Goal: Task Accomplishment & Management: Complete application form

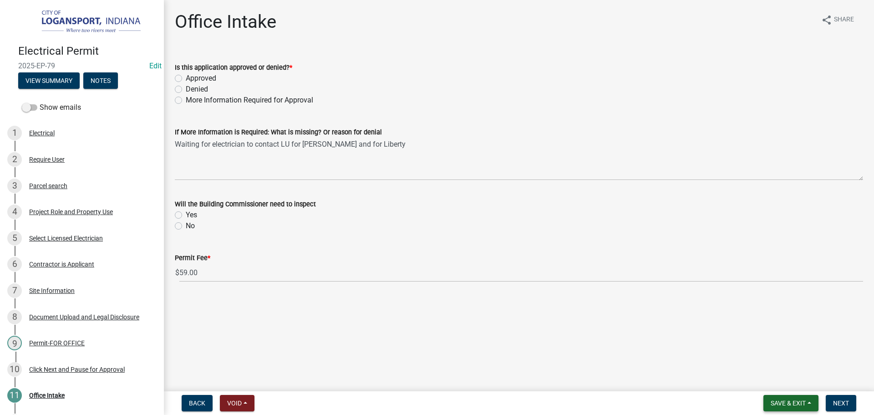
scroll to position [83, 0]
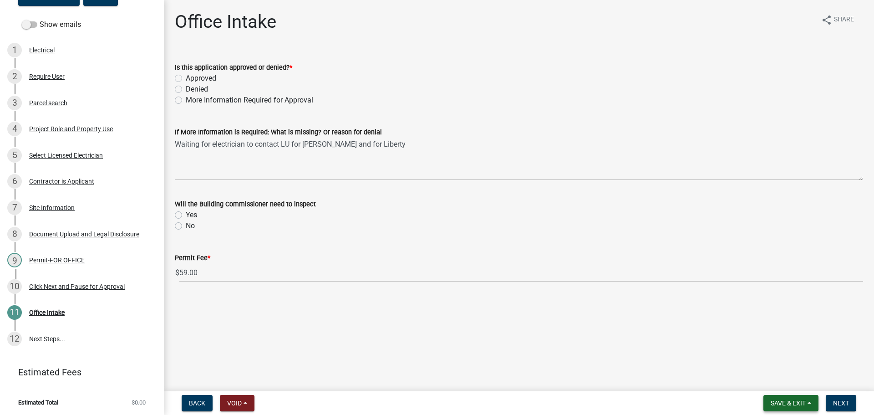
click at [784, 399] on span "Save & Exit" at bounding box center [787, 402] width 35 height 7
click at [791, 381] on button "Save & Exit" at bounding box center [781, 379] width 73 height 22
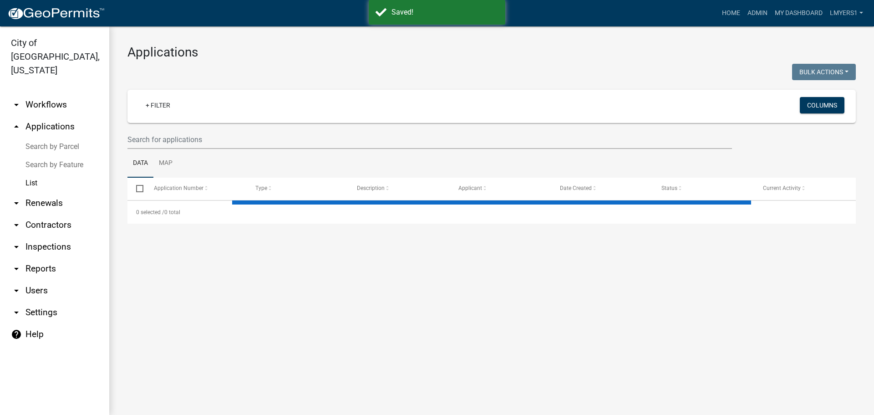
select select "3: 100"
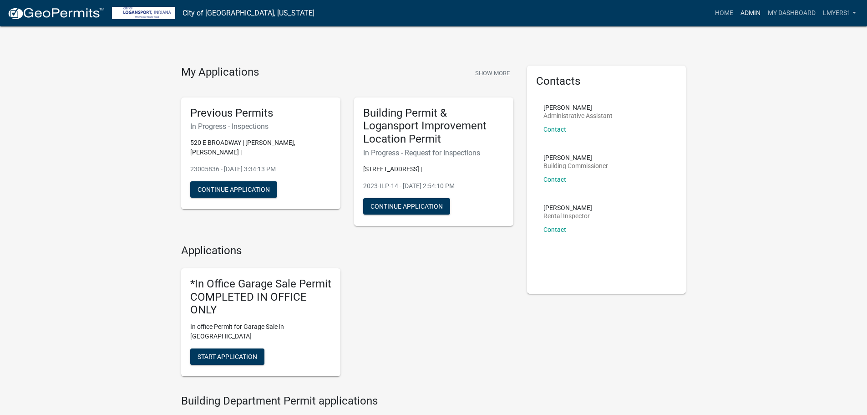
click at [744, 7] on link "Admin" at bounding box center [750, 13] width 27 height 17
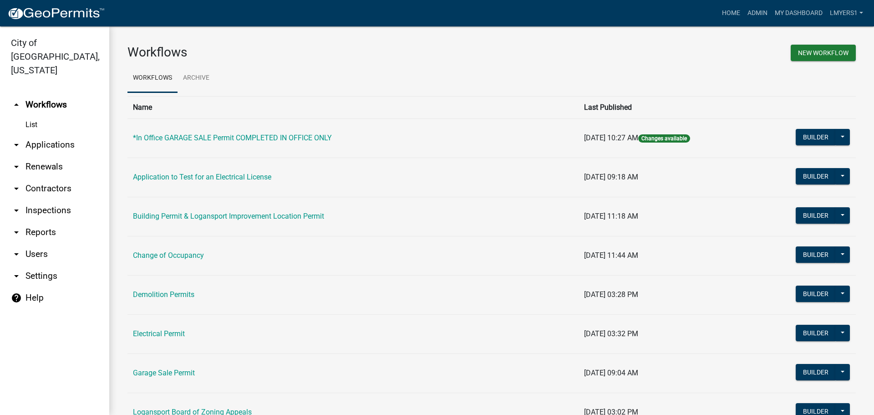
click at [42, 135] on link "arrow_drop_down Applications" at bounding box center [54, 145] width 109 height 22
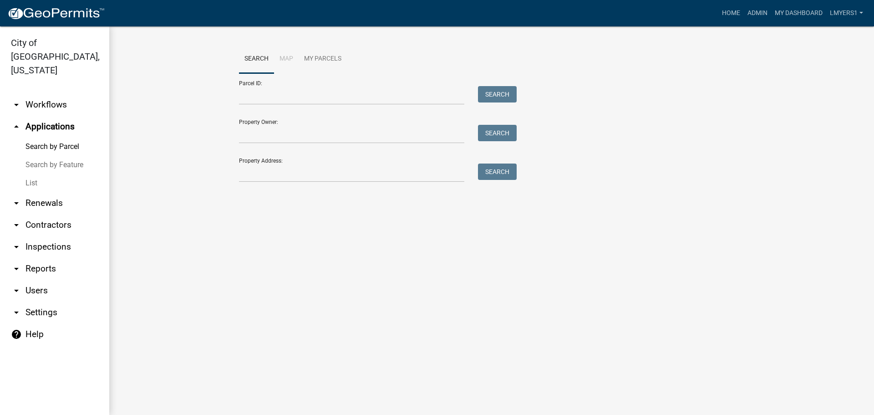
click at [34, 174] on link "List" at bounding box center [54, 183] width 109 height 18
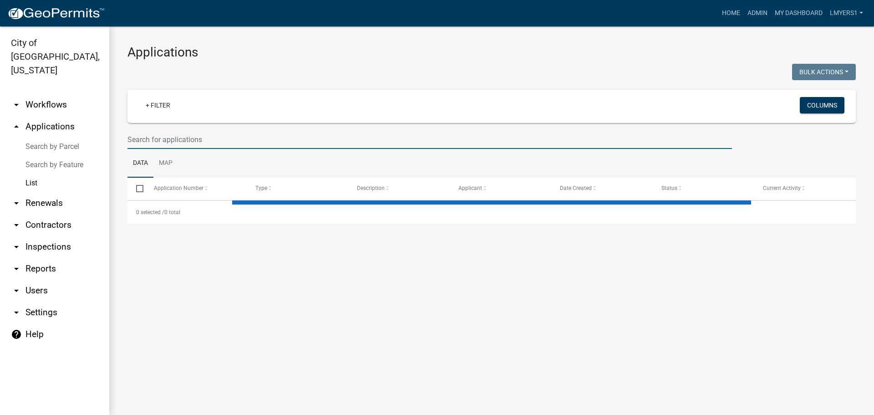
select select "3: 100"
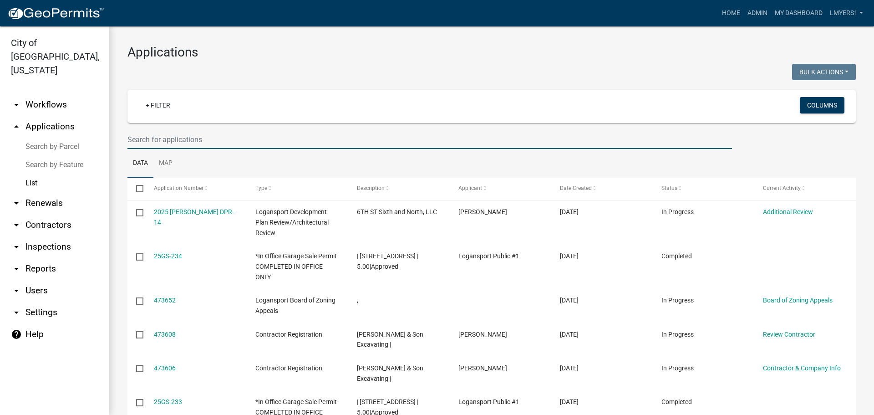
click at [148, 136] on input "text" at bounding box center [429, 139] width 604 height 19
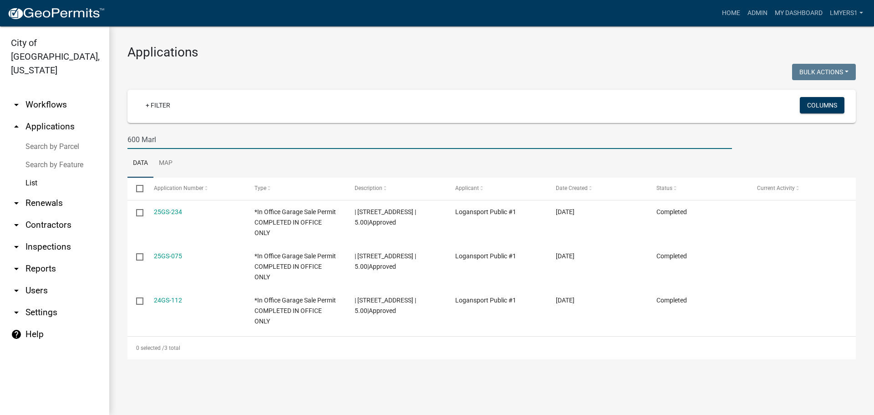
type input "600 Marl"
click at [44, 214] on link "arrow_drop_down Contractors" at bounding box center [54, 225] width 109 height 22
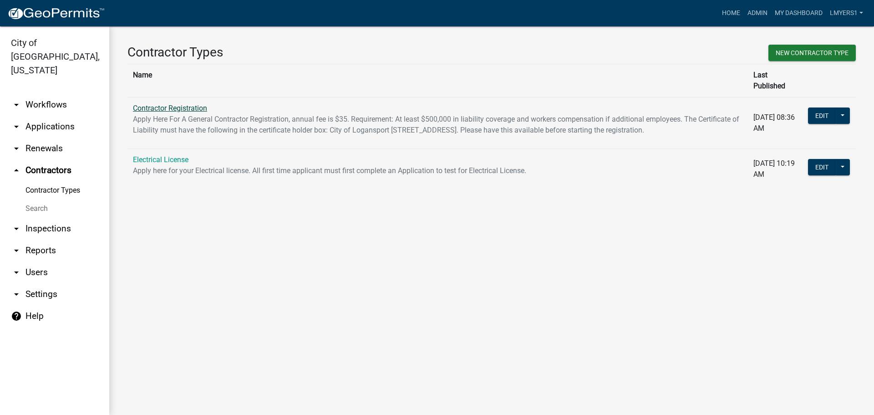
click at [166, 104] on link "Contractor Registration" at bounding box center [170, 108] width 74 height 9
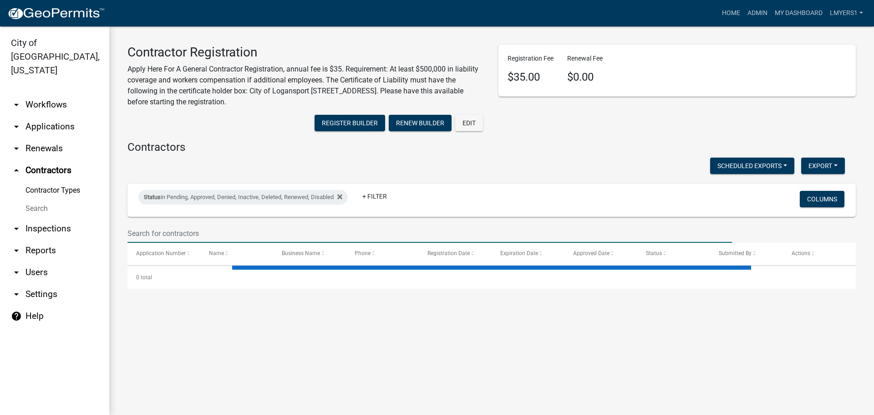
click at [178, 233] on input "text" at bounding box center [429, 233] width 604 height 19
select select "3: 100"
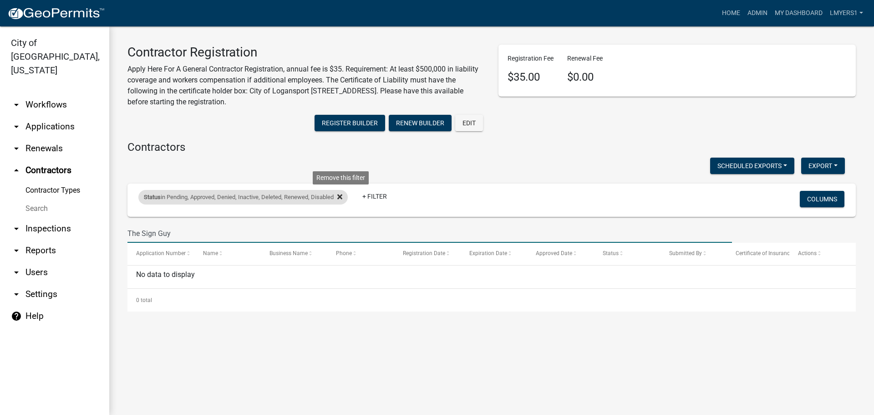
click at [340, 197] on icon at bounding box center [339, 196] width 5 height 7
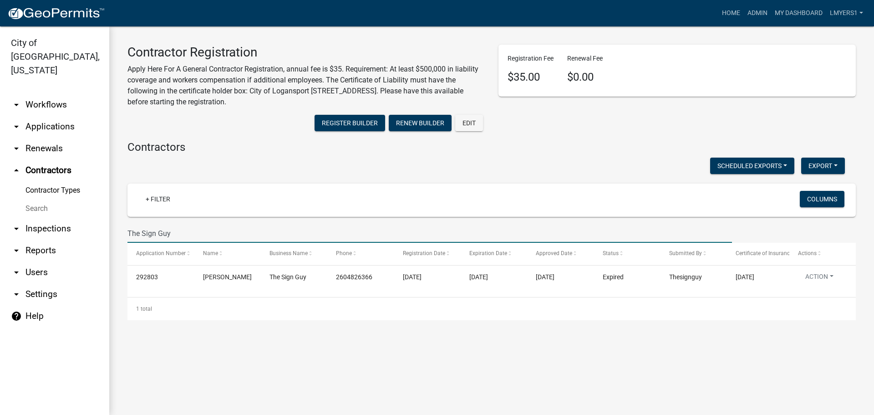
click at [167, 238] on input "The Sign Guy" at bounding box center [429, 233] width 604 height 19
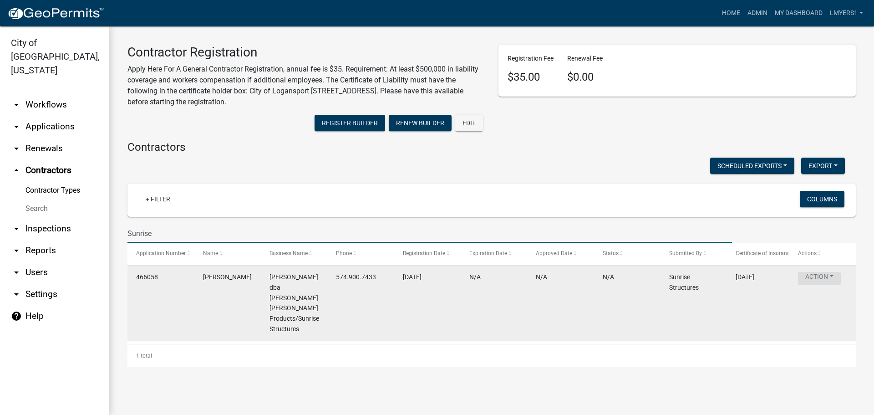
type input "Sunrise"
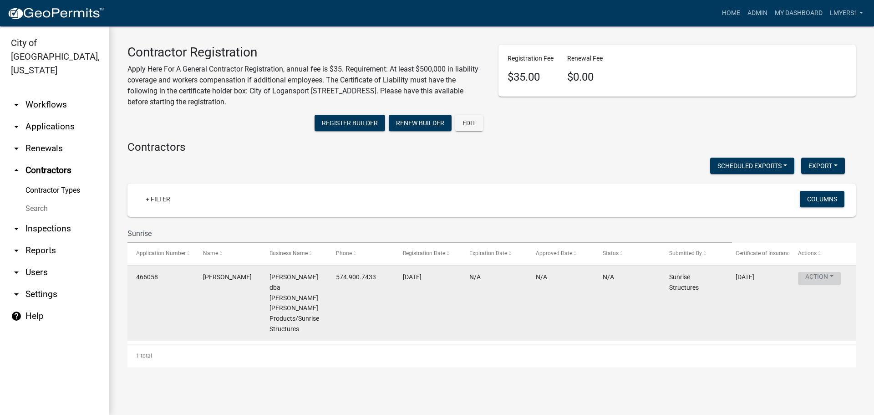
click at [834, 274] on button "Action" at bounding box center [819, 278] width 43 height 13
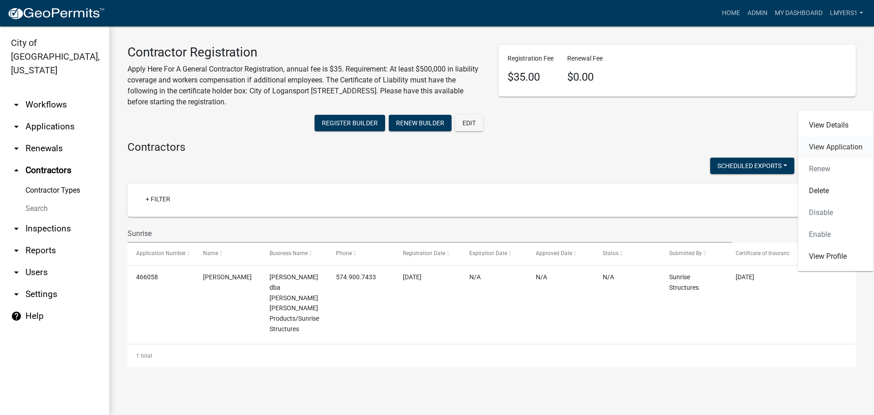
click at [842, 150] on link "View Application" at bounding box center [836, 147] width 76 height 22
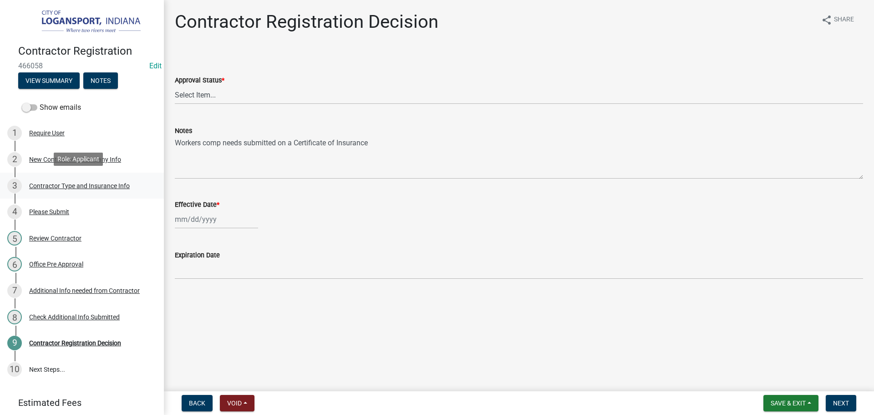
click at [84, 183] on div "Contractor Type and Insurance Info" at bounding box center [79, 185] width 101 height 6
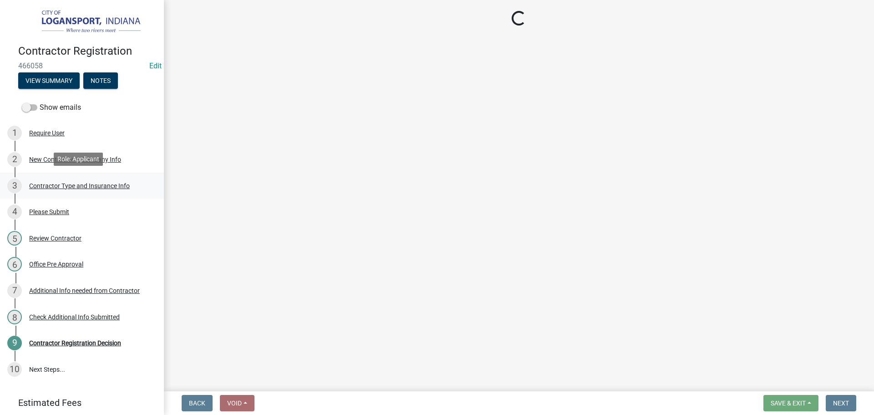
select select "685c3b33-4b2e-4886-8206-8c4246ca30b6"
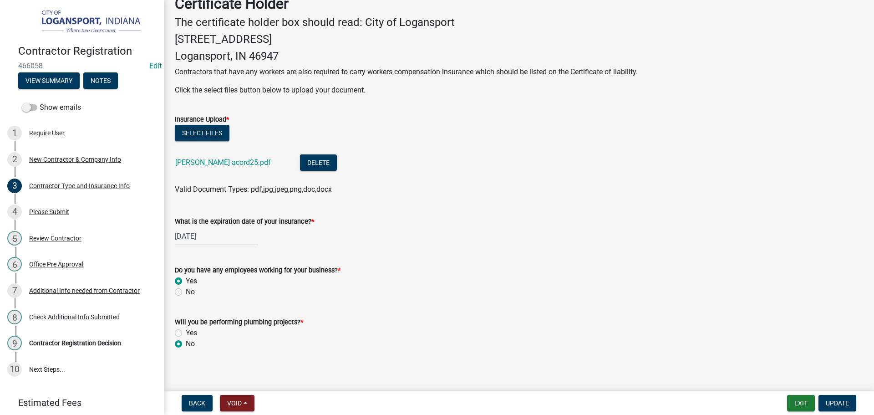
scroll to position [233, 0]
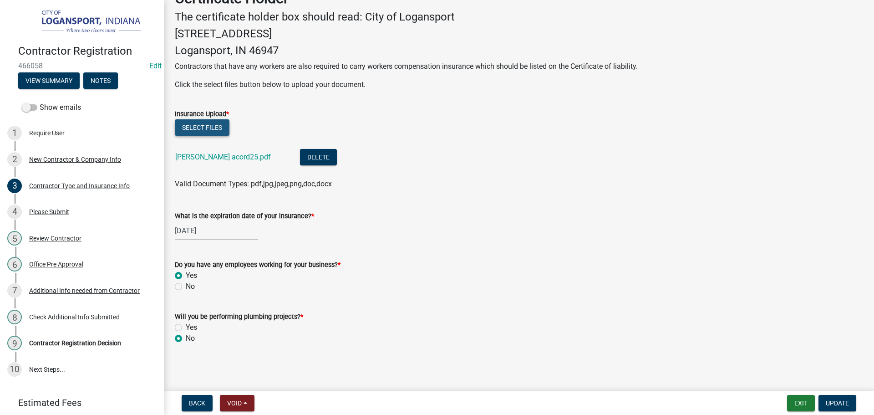
click at [195, 128] on button "Select files" at bounding box center [202, 127] width 55 height 16
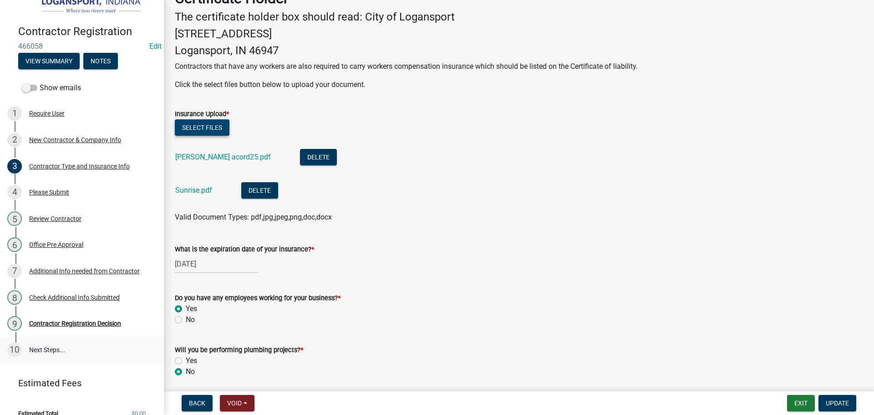
scroll to position [30, 0]
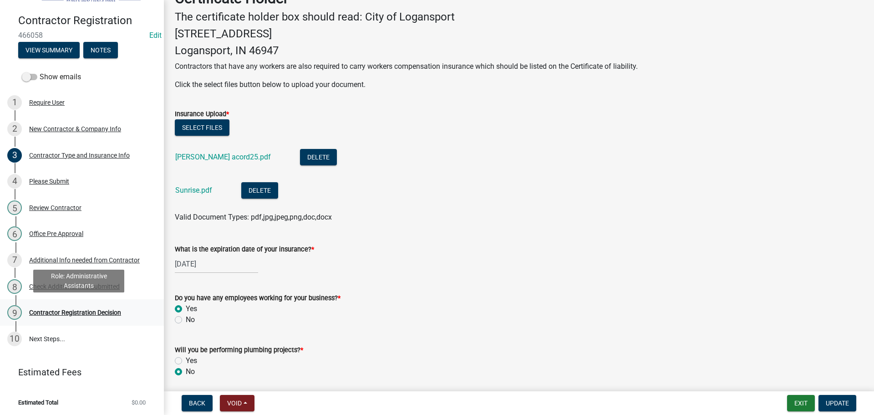
click at [91, 311] on div "Contractor Registration Decision" at bounding box center [75, 312] width 92 height 6
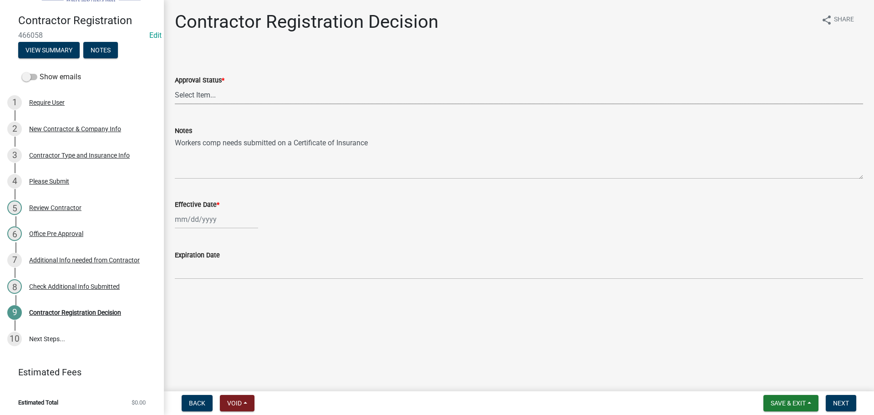
click at [223, 91] on select "Select Item... Approved Denied" at bounding box center [519, 95] width 688 height 19
click at [175, 86] on select "Select Item... Approved Denied" at bounding box center [519, 95] width 688 height 19
select select "4b86b809-39dd-4c68-9f3d-fdb3e7050482"
select select "9"
select select "2025"
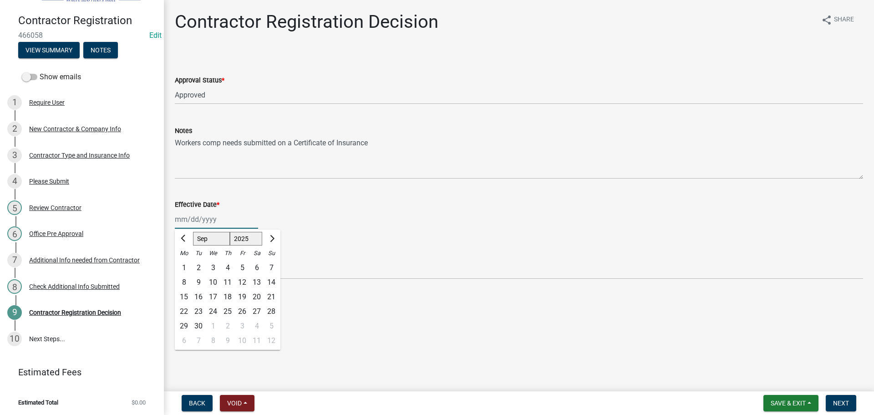
click at [201, 221] on div "Jan Feb Mar Apr May Jun Jul Aug Sep Oct Nov Dec 1525 1526 1527 1528 1529 1530 1…" at bounding box center [216, 219] width 83 height 19
click at [226, 268] on div "4" at bounding box center [227, 267] width 15 height 15
type input "09/04/2025"
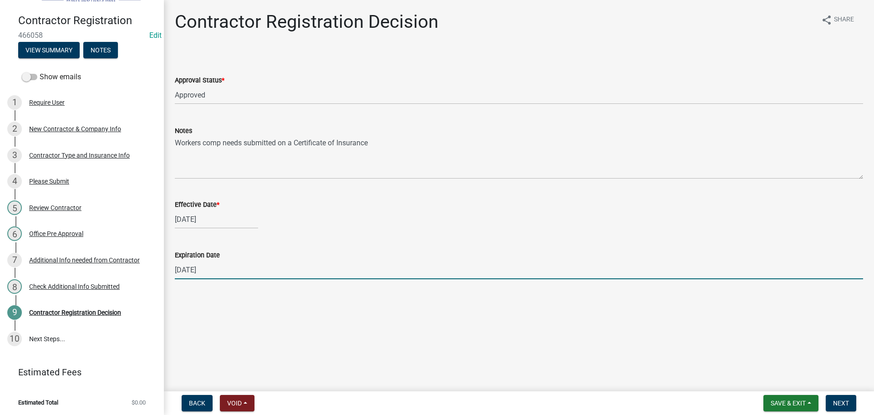
click at [226, 270] on input "12/31/2025" at bounding box center [519, 269] width 688 height 19
type input "01/26/2026"
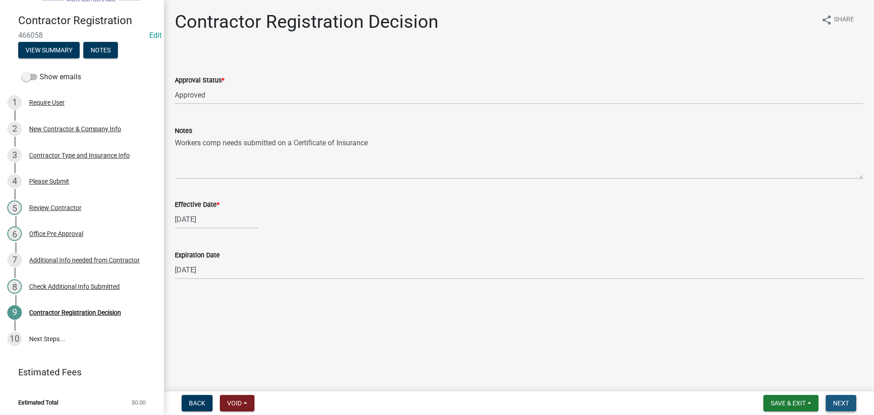
click at [837, 403] on span "Next" at bounding box center [841, 402] width 16 height 7
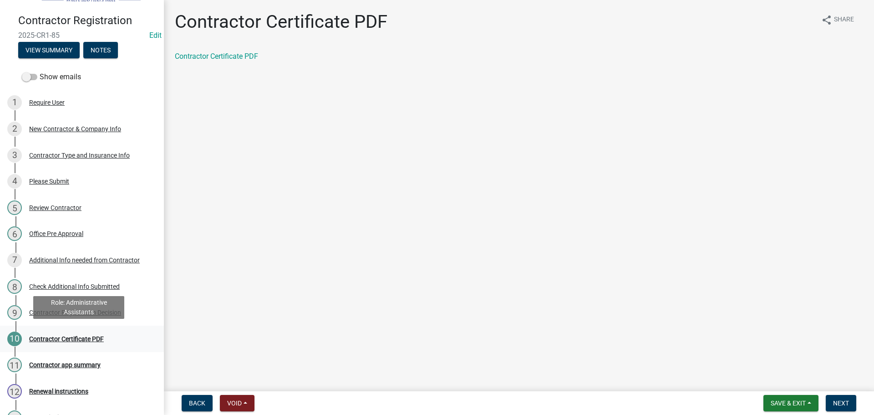
click at [92, 339] on div "Contractor Certificate PDF" at bounding box center [66, 338] width 75 height 6
click at [240, 60] on link "Contractor Certificate PDF" at bounding box center [216, 56] width 83 height 9
click at [842, 404] on span "Next" at bounding box center [841, 402] width 16 height 7
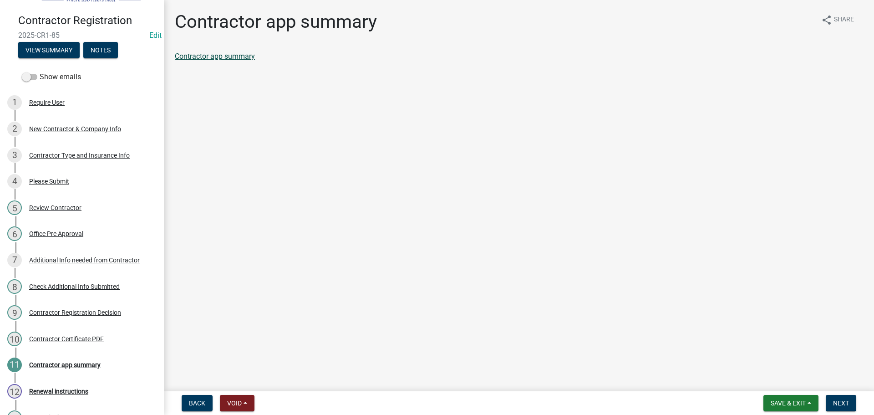
click at [232, 56] on link "Contractor app summary" at bounding box center [215, 56] width 80 height 9
click at [840, 401] on span "Next" at bounding box center [841, 402] width 16 height 7
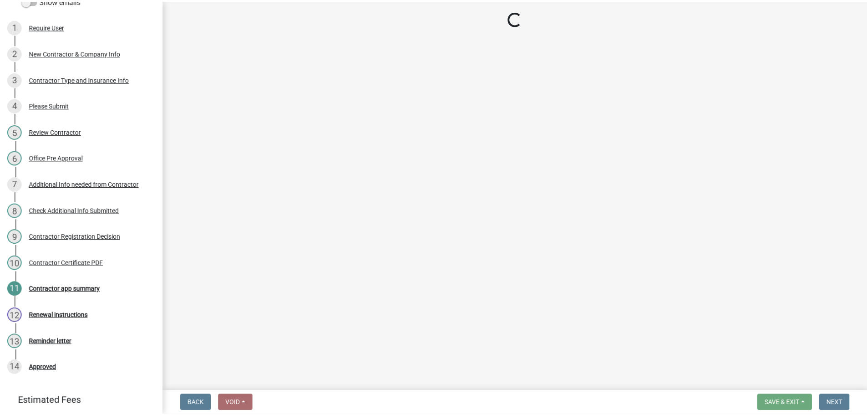
scroll to position [135, 0]
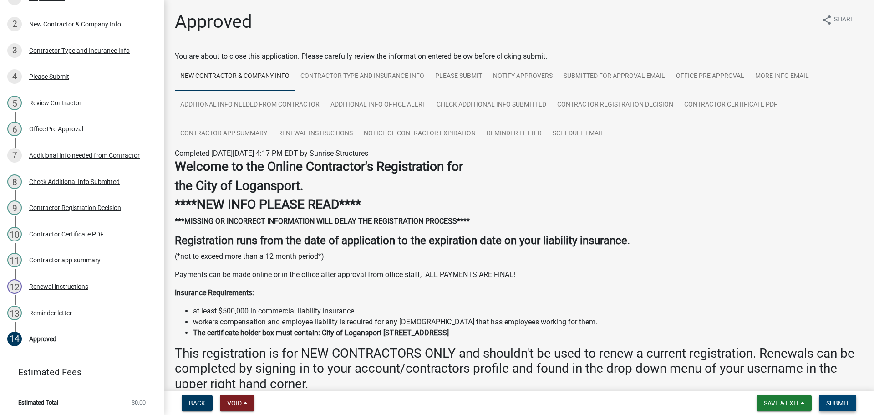
click at [838, 398] on button "Submit" at bounding box center [837, 403] width 37 height 16
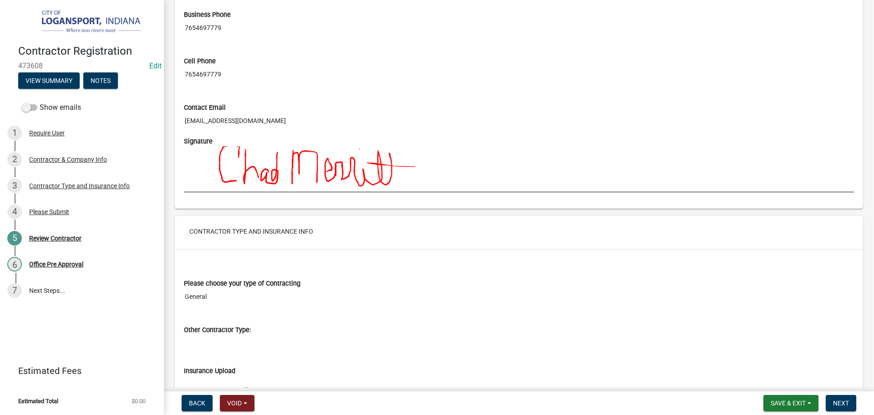
scroll to position [546, 0]
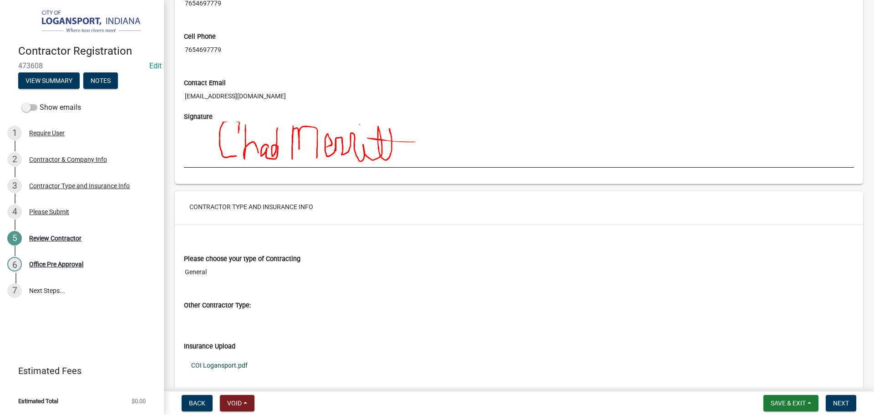
click at [224, 365] on link "COI Logansport.pdf" at bounding box center [519, 364] width 670 height 21
click at [837, 398] on button "Next" at bounding box center [840, 403] width 30 height 16
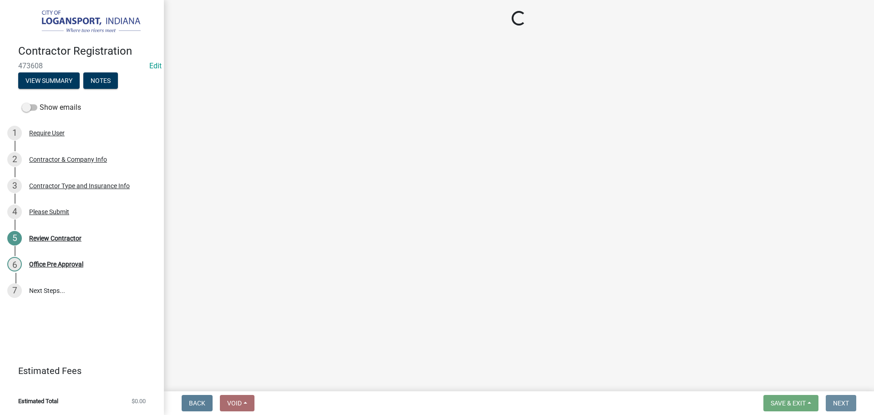
scroll to position [0, 0]
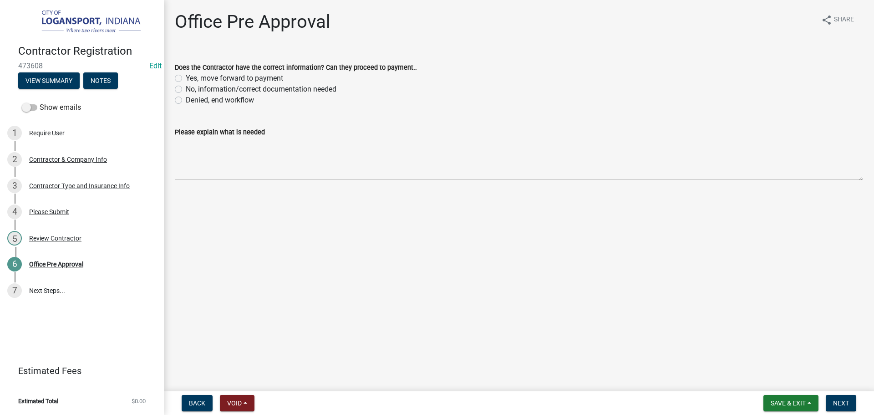
click at [186, 78] on label "Yes, move forward to payment" at bounding box center [234, 78] width 97 height 11
click at [186, 78] on input "Yes, move forward to payment" at bounding box center [189, 76] width 6 height 6
radio input "true"
click at [836, 407] on button "Next" at bounding box center [840, 403] width 30 height 16
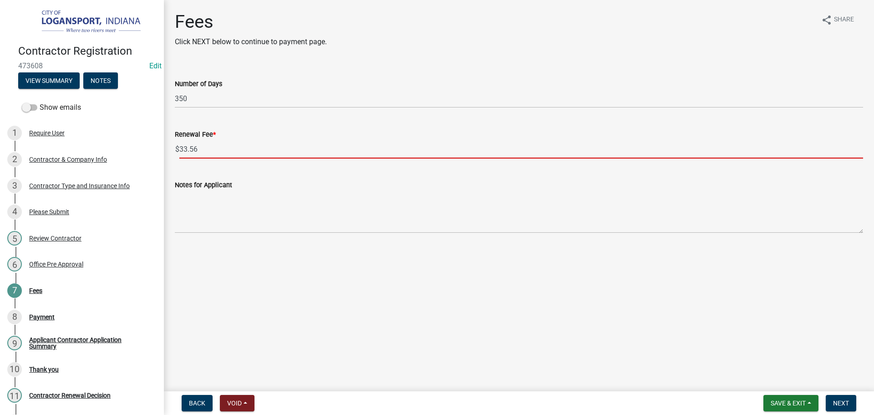
click at [208, 146] on input "33.56" at bounding box center [521, 149] width 684 height 19
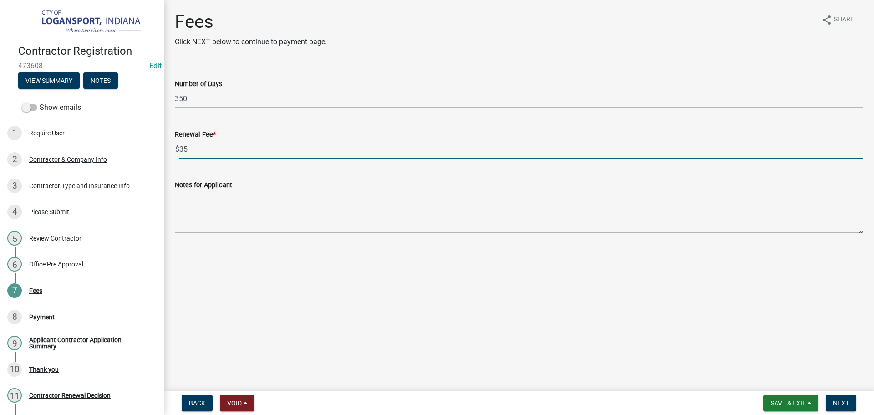
type input "35"
click at [431, 294] on main "Fees Click NEXT below to continue to payment page. share Share Number of Days 3…" at bounding box center [519, 193] width 710 height 387
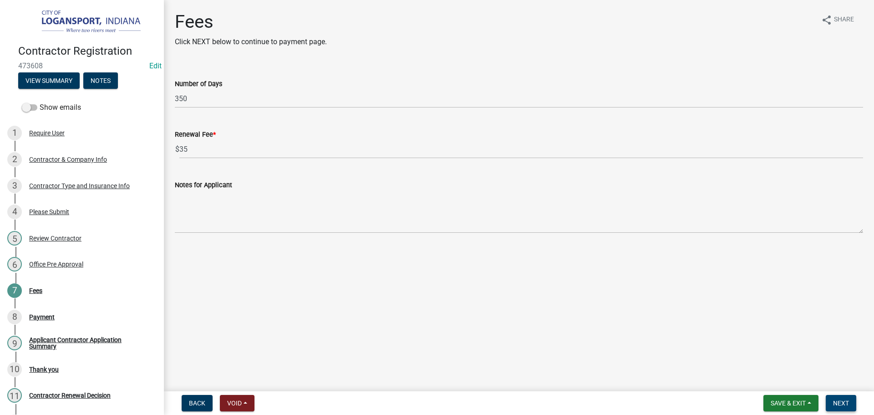
click at [836, 402] on span "Next" at bounding box center [841, 402] width 16 height 7
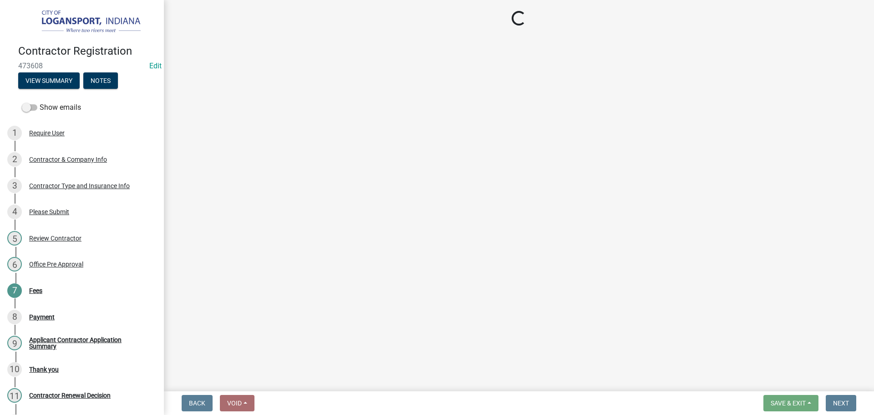
select select "3: 3"
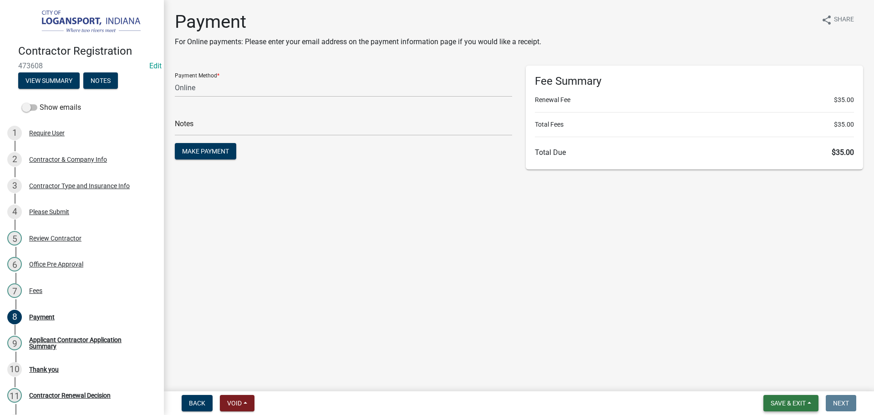
click at [798, 403] on span "Save & Exit" at bounding box center [787, 402] width 35 height 7
click at [792, 382] on button "Save & Exit" at bounding box center [781, 379] width 73 height 22
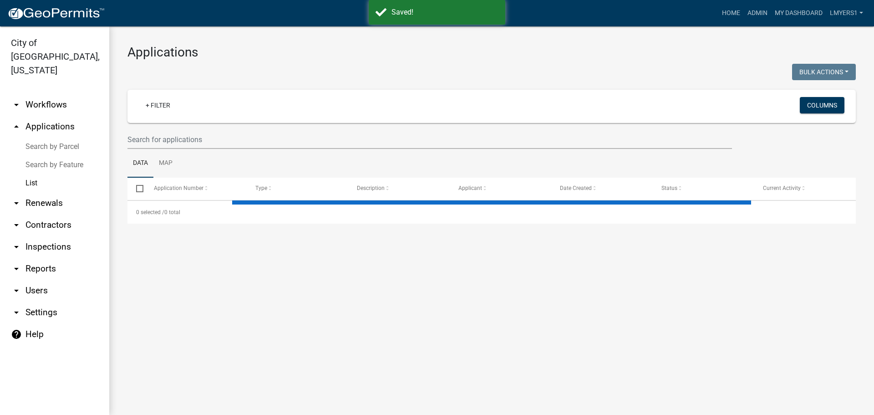
select select "3: 100"
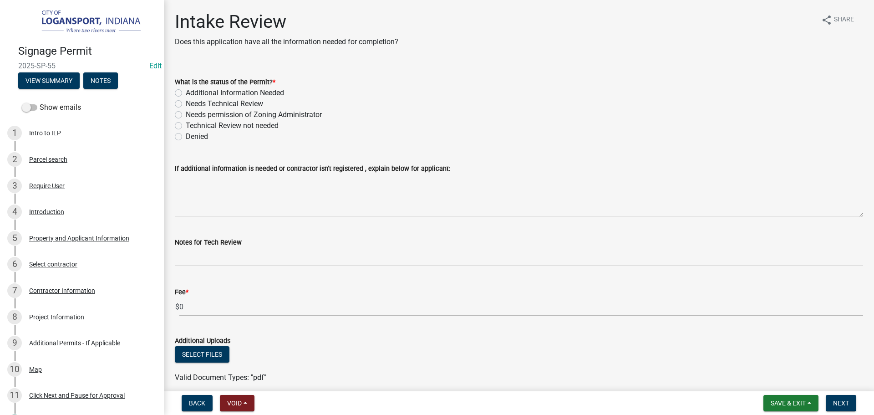
click at [186, 91] on label "Additional Information Needed" at bounding box center [235, 92] width 98 height 11
click at [186, 91] on input "Additional Information Needed" at bounding box center [189, 90] width 6 height 6
radio input "true"
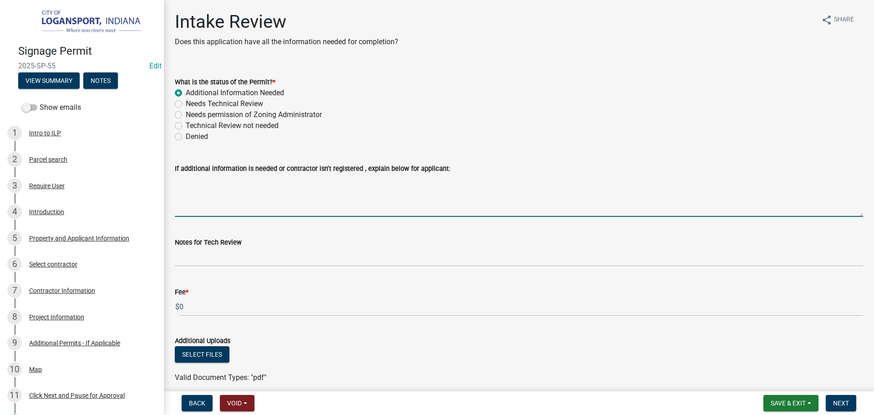
click at [207, 204] on textarea "If additional information is needed or contractor isn't registered , explain be…" at bounding box center [519, 195] width 688 height 43
type textarea "Contractor needs to register."
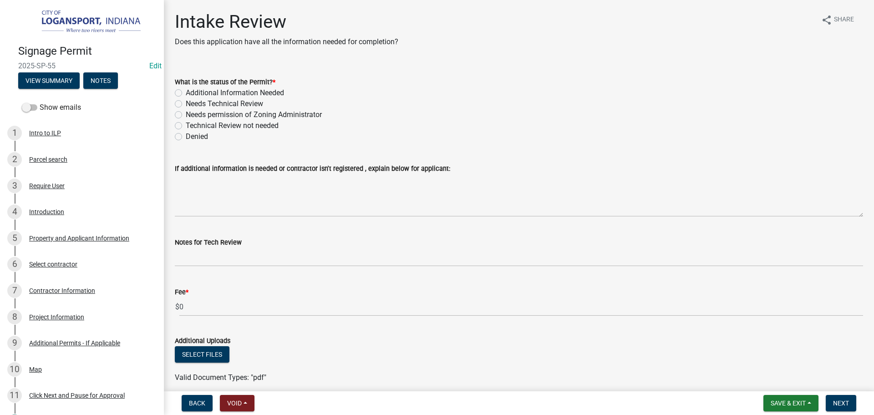
click at [186, 91] on label "Additional Information Needed" at bounding box center [235, 92] width 98 height 11
click at [186, 91] on input "Additional Information Needed" at bounding box center [189, 90] width 6 height 6
radio input "true"
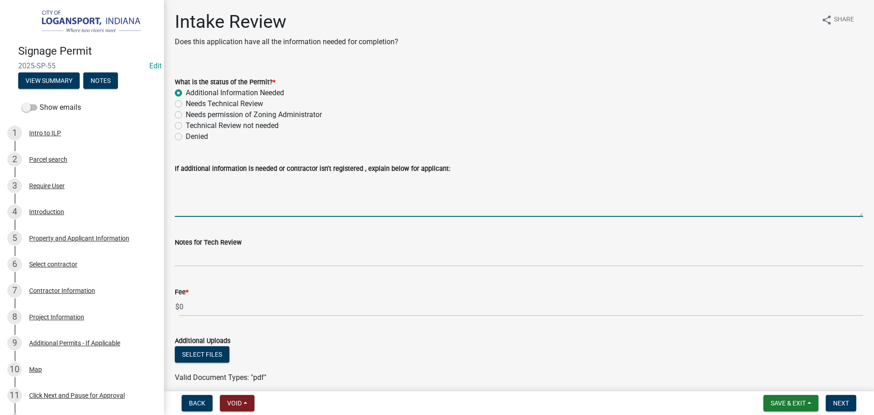
click at [201, 193] on textarea "If additional information is needed or contractor isn't registered , explain be…" at bounding box center [519, 195] width 688 height 43
click at [217, 181] on textarea "Contractor needs to renew their contractors registration." at bounding box center [519, 195] width 688 height 43
type textarea "Contractor needs to renew their contractors registration."
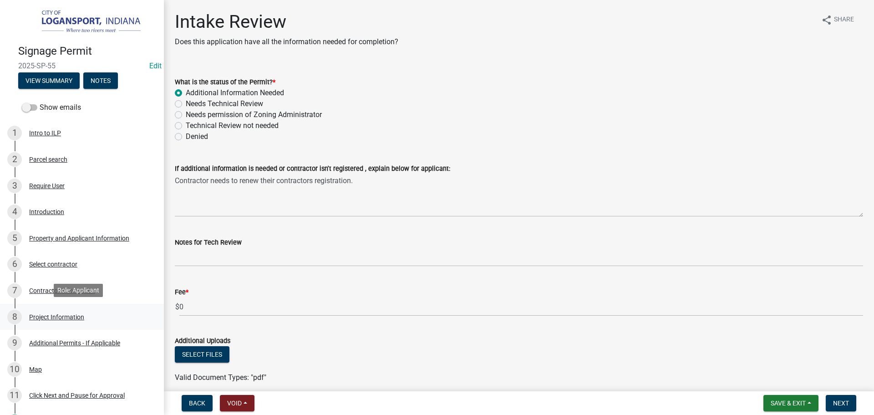
click at [51, 314] on div "Project Information" at bounding box center [56, 317] width 55 height 6
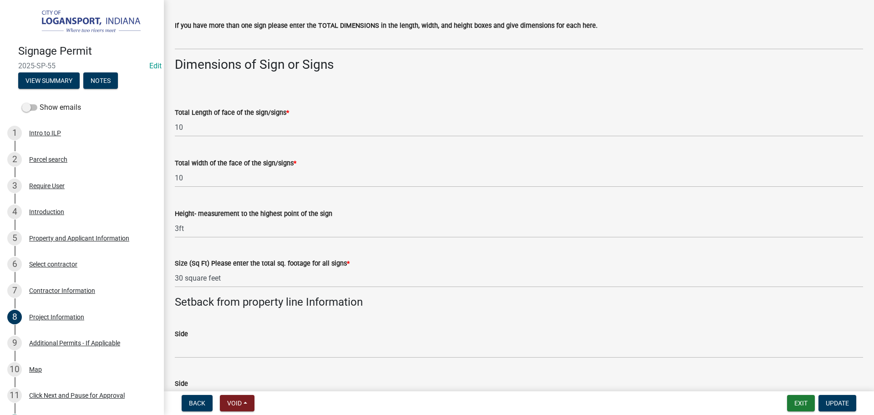
scroll to position [592, 0]
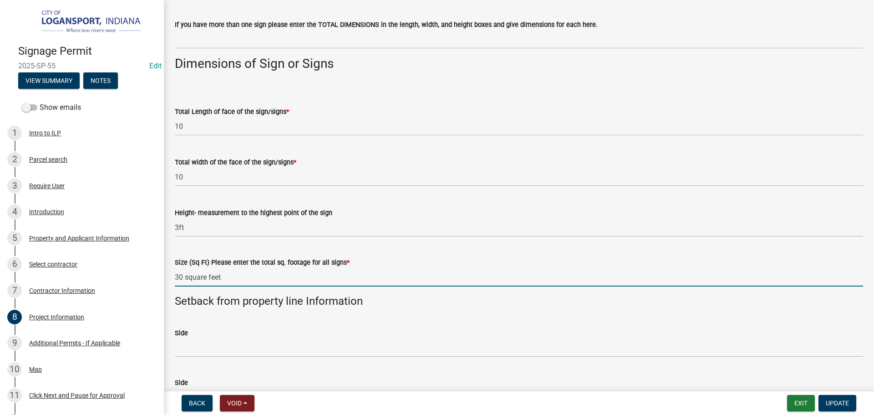
click at [235, 281] on input "30 square feet" at bounding box center [519, 277] width 688 height 19
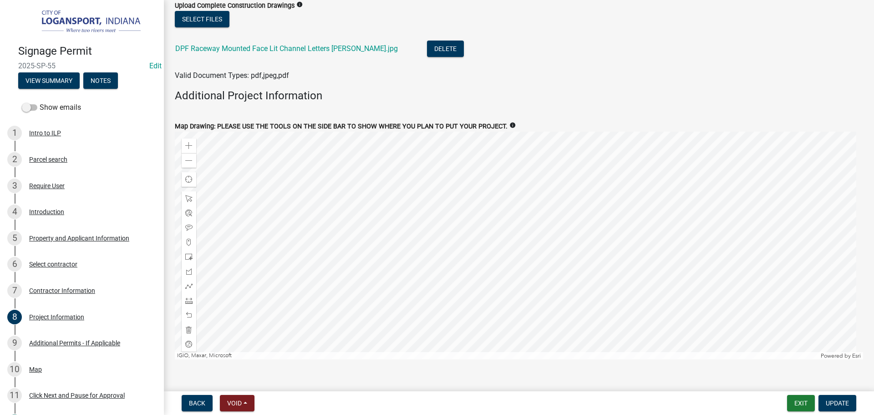
scroll to position [1181, 0]
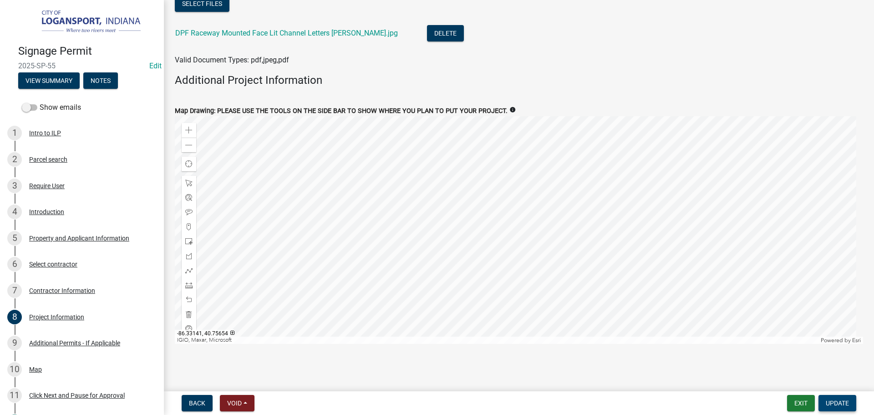
type input "30"
click at [841, 402] on span "Update" at bounding box center [836, 402] width 23 height 7
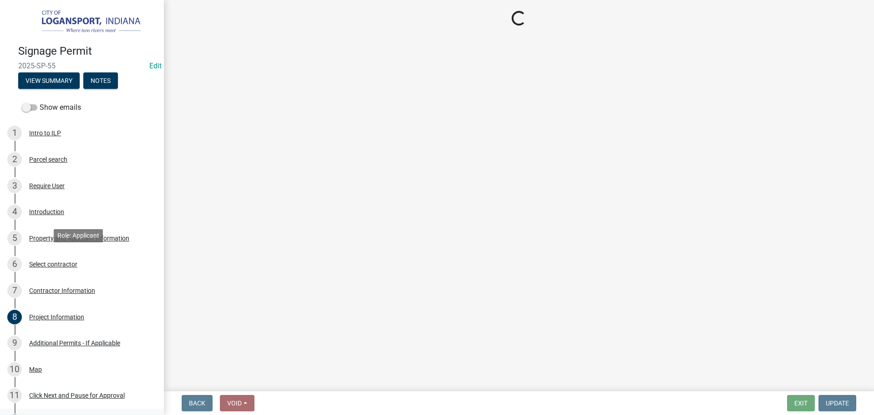
scroll to position [135, 0]
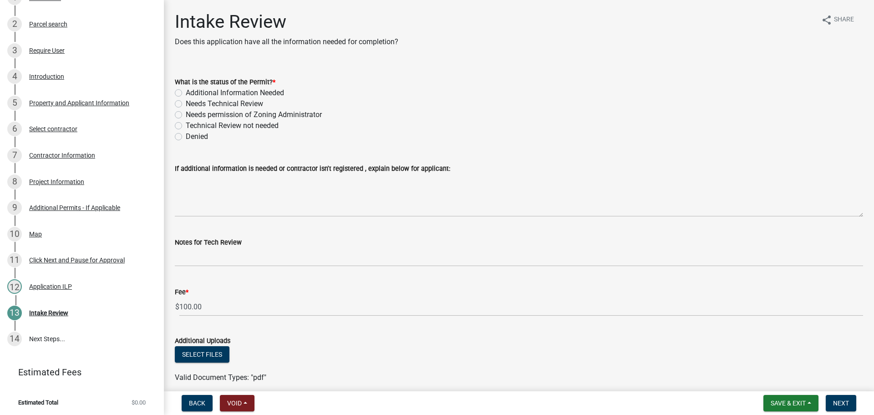
click at [186, 103] on label "Needs Technical Review" at bounding box center [224, 103] width 77 height 11
click at [186, 103] on input "Needs Technical Review" at bounding box center [189, 101] width 6 height 6
radio input "true"
click at [181, 88] on div "Additional Information Needed" at bounding box center [519, 92] width 688 height 11
click at [186, 92] on label "Additional Information Needed" at bounding box center [235, 92] width 98 height 11
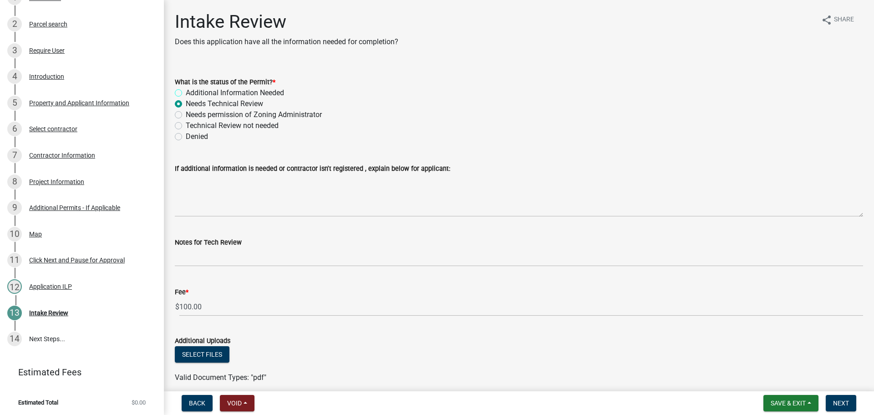
click at [186, 92] on input "Additional Information Needed" at bounding box center [189, 90] width 6 height 6
radio input "true"
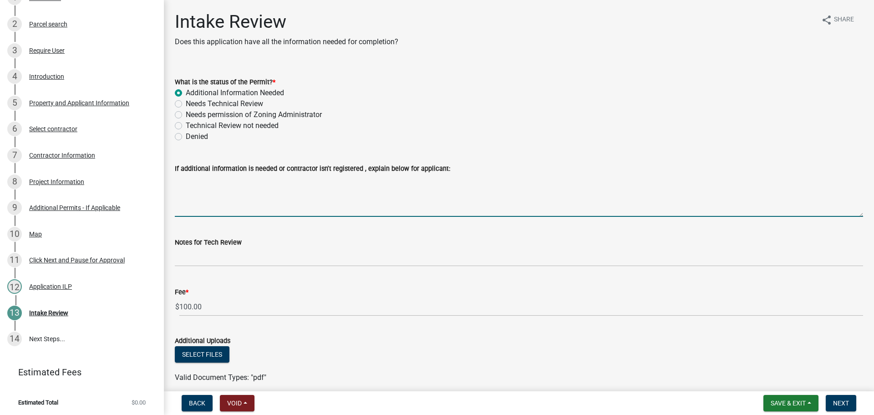
click at [196, 187] on textarea "If additional information is needed or contractor isn't registered , explain be…" at bounding box center [519, 195] width 688 height 43
paste textarea "Contractor needs to renew their contractors registration."
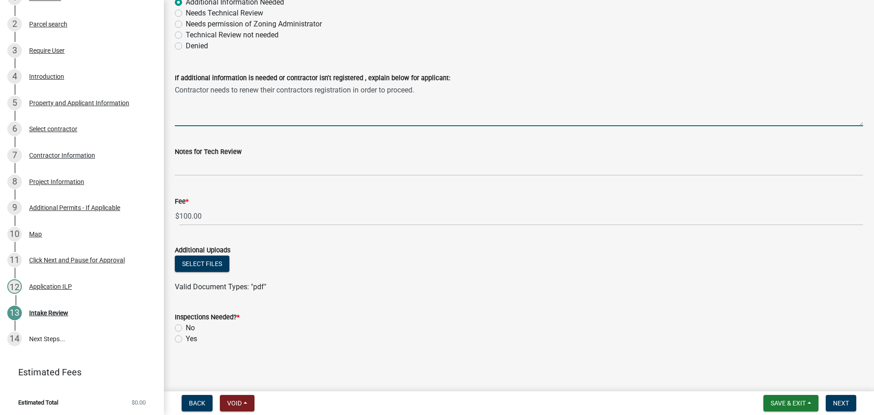
scroll to position [91, 0]
type textarea "Contractor needs to renew their contractors registration in order to proceed."
click at [186, 339] on label "Yes" at bounding box center [191, 338] width 11 height 11
click at [186, 339] on input "Yes" at bounding box center [189, 336] width 6 height 6
radio input "true"
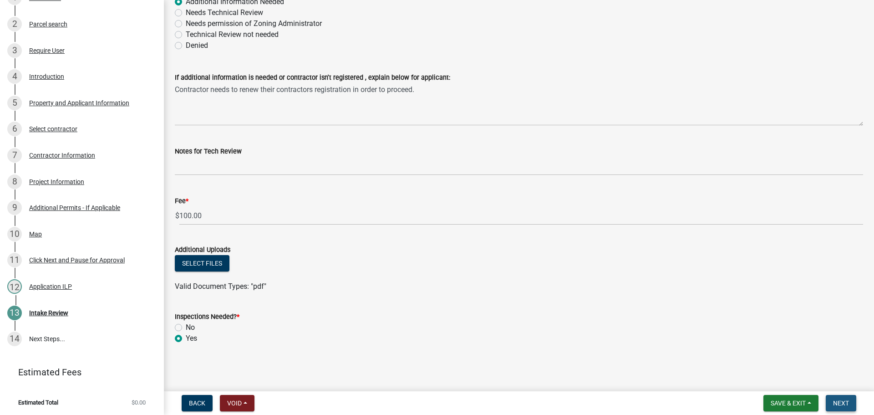
click at [837, 402] on span "Next" at bounding box center [841, 402] width 16 height 7
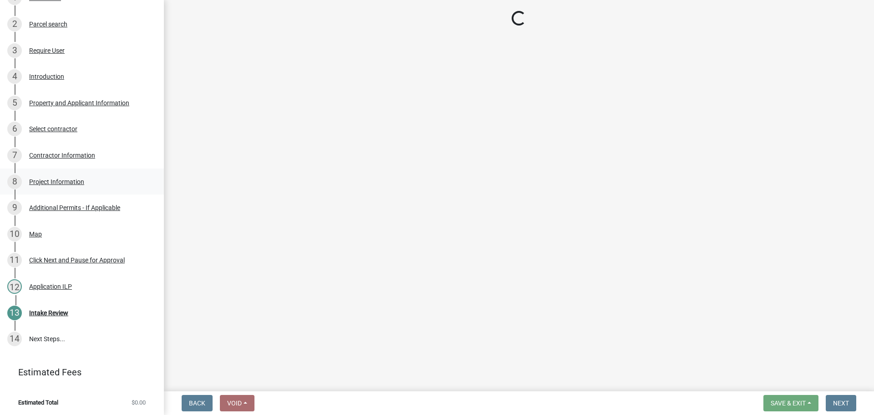
scroll to position [188, 0]
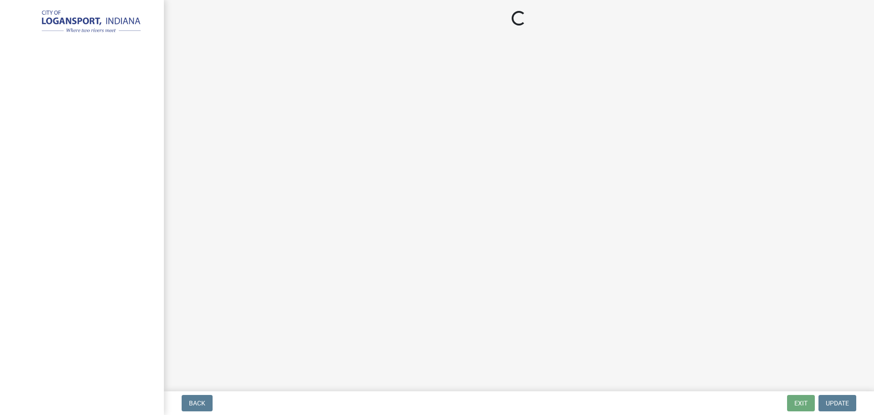
select select "3: 3"
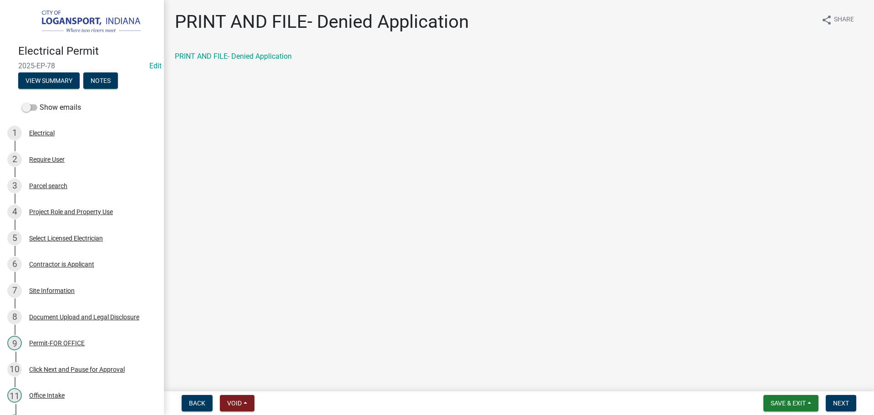
scroll to position [129, 0]
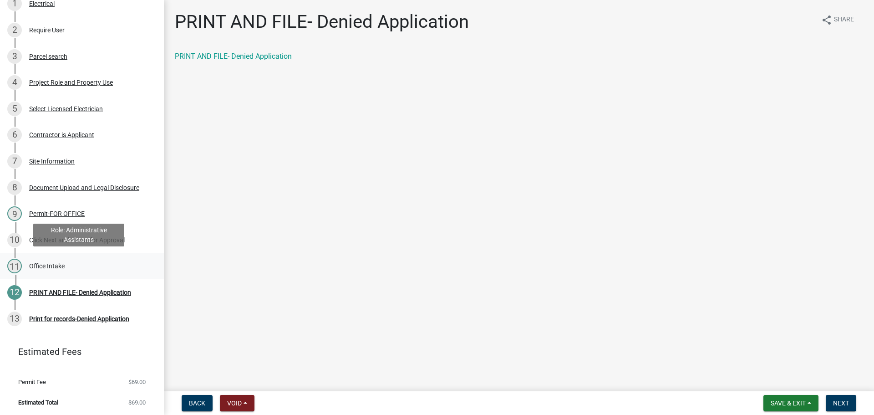
click at [46, 264] on div "Office Intake" at bounding box center [46, 266] width 35 height 6
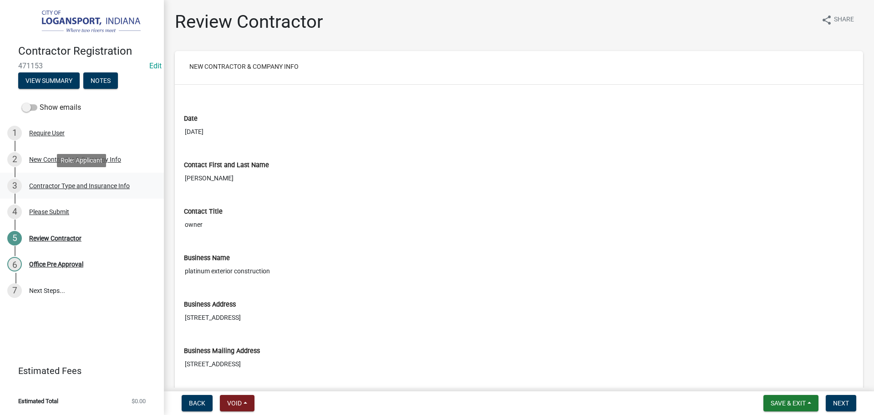
click at [73, 191] on div "3 Contractor Type and Insurance Info" at bounding box center [78, 185] width 142 height 15
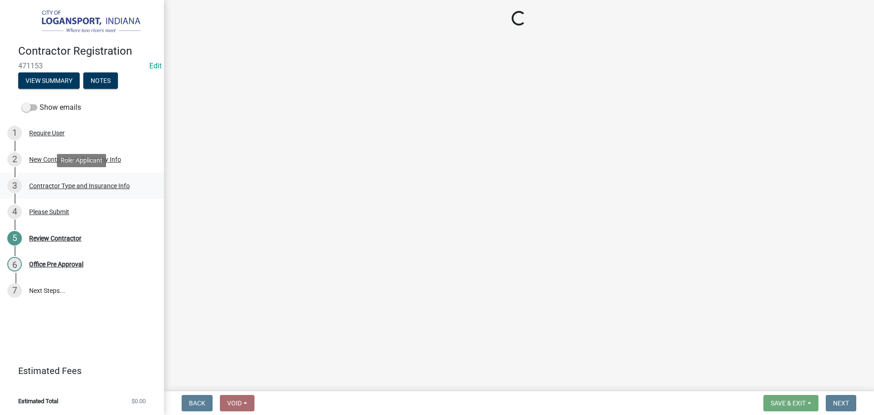
select select "dbc6b508-1de3-42bd-aa16-f4341468e894"
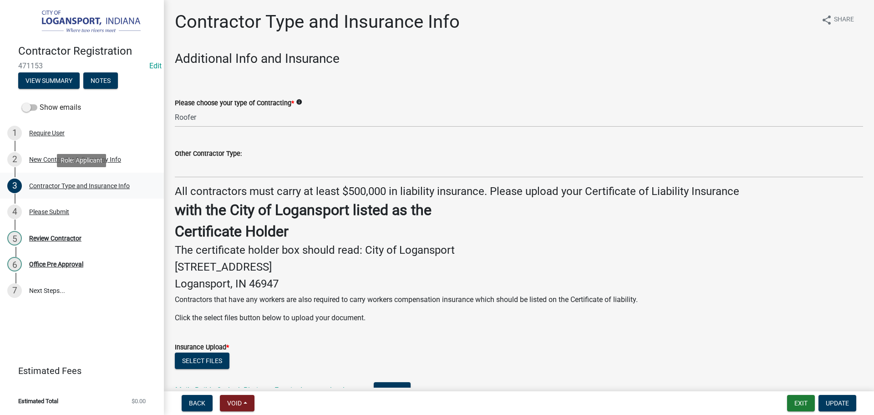
click at [59, 188] on div "Contractor Type and Insurance Info" at bounding box center [79, 185] width 101 height 6
click at [63, 162] on div "New Contractor & Company Info" at bounding box center [75, 159] width 92 height 6
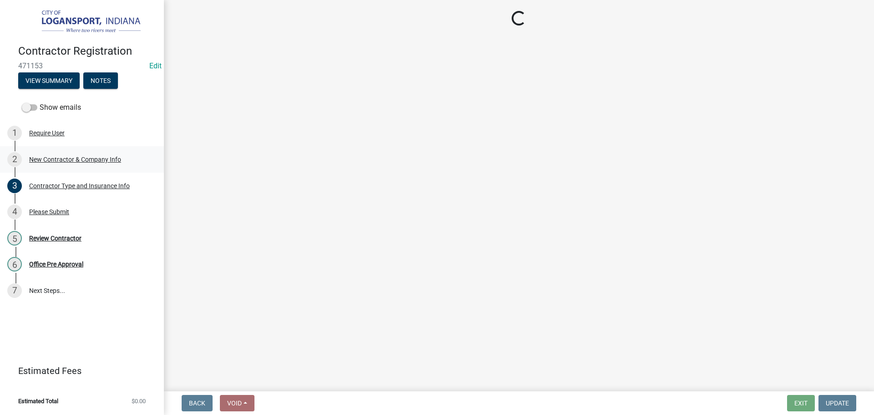
select select "il"
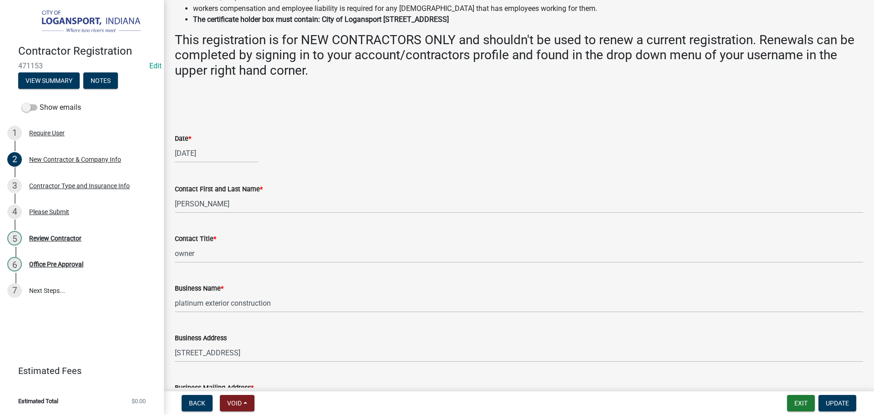
scroll to position [228, 0]
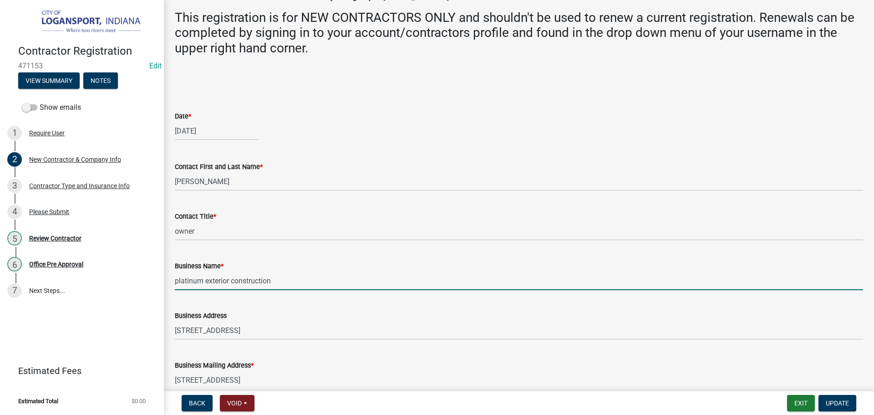
click at [177, 283] on input "platinum exterior construction" at bounding box center [519, 280] width 688 height 19
click at [210, 282] on input "Platinum exterior construction" at bounding box center [519, 280] width 688 height 19
click at [234, 281] on input "Platinum Exterior construction" at bounding box center [519, 280] width 688 height 19
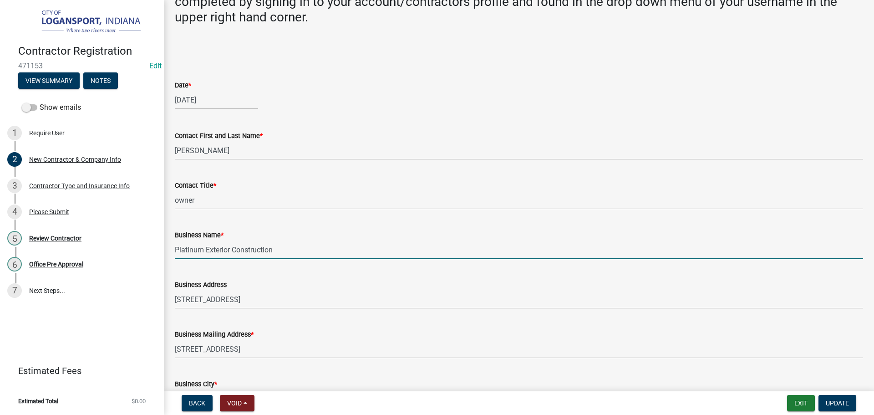
scroll to position [273, 0]
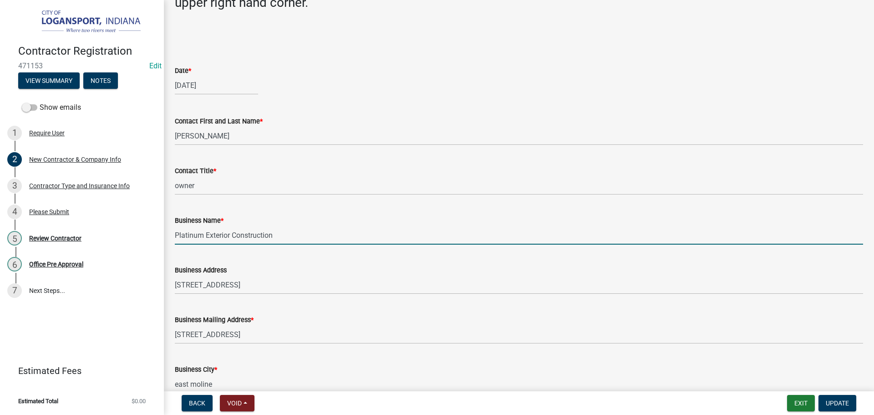
type input "Platinum Exterior Construction"
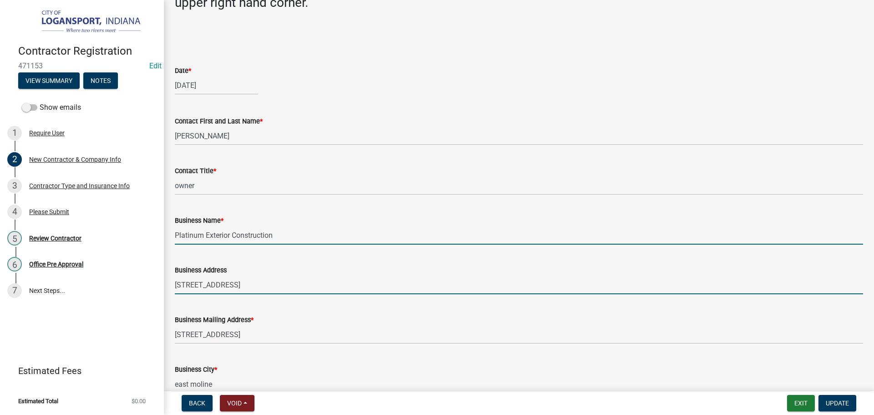
click at [208, 285] on input "933 21st ave" at bounding box center [519, 284] width 688 height 19
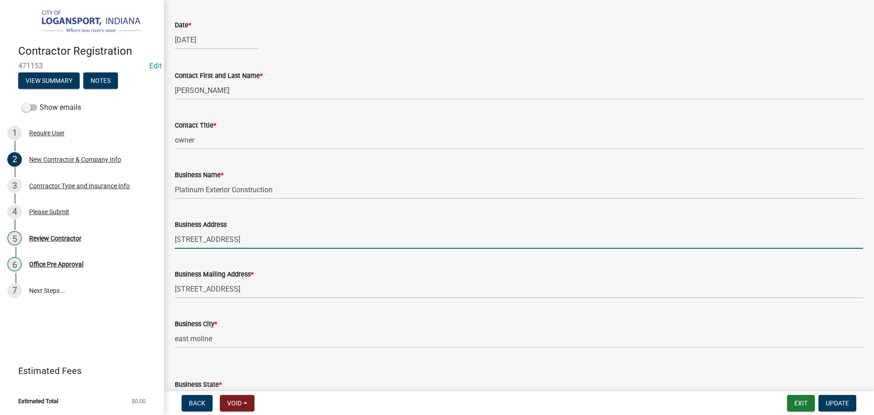
scroll to position [364, 0]
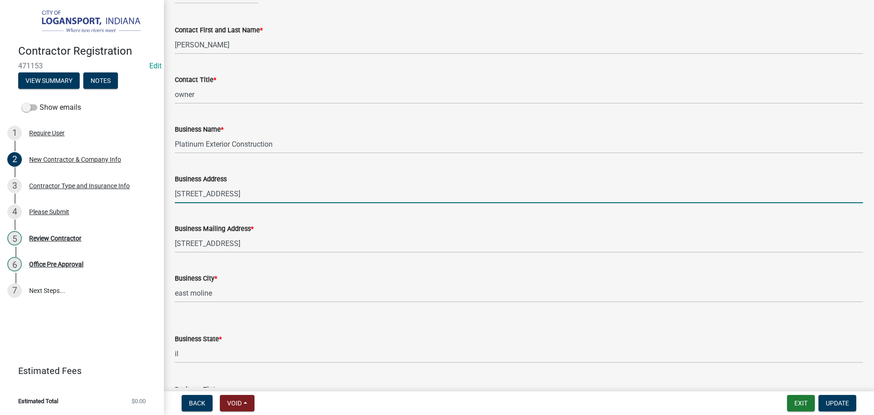
type input "933 21st Ave"
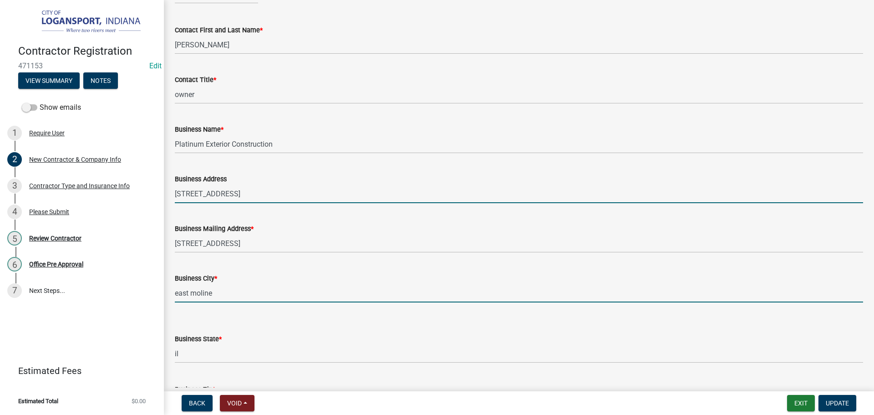
click at [177, 293] on input "east moline" at bounding box center [519, 293] width 688 height 19
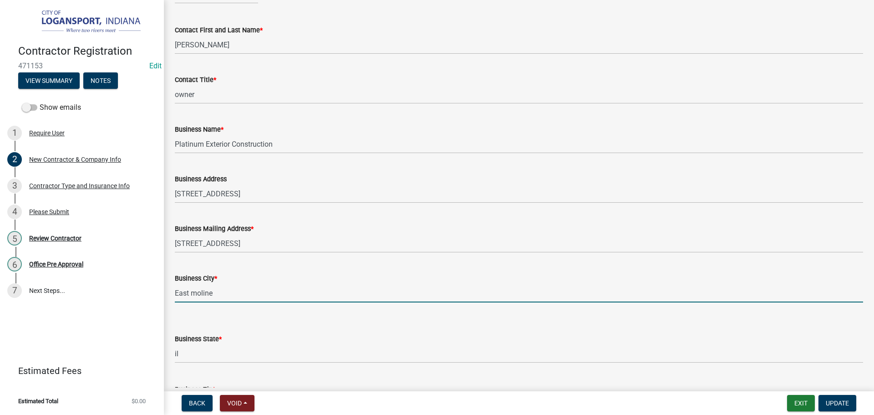
drag, startPoint x: 193, startPoint y: 295, endPoint x: 195, endPoint y: 299, distance: 4.9
click at [193, 294] on input "East moline" at bounding box center [519, 293] width 688 height 19
type input "East Moline"
click at [180, 356] on select "Select Item... Alabama Alaska Arizona Arkansas California Colorado Connecticut …" at bounding box center [519, 353] width 688 height 19
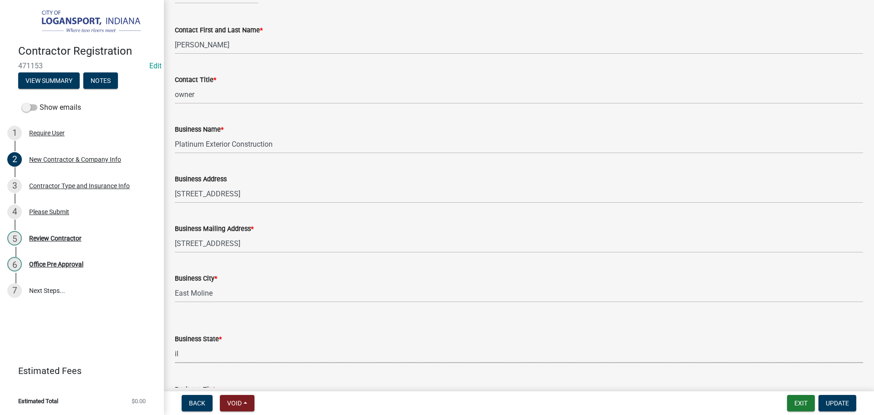
select select "IL"
click at [175, 344] on select "Select Item... Alabama Alaska Arizona Arkansas California Colorado Connecticut …" at bounding box center [519, 353] width 688 height 19
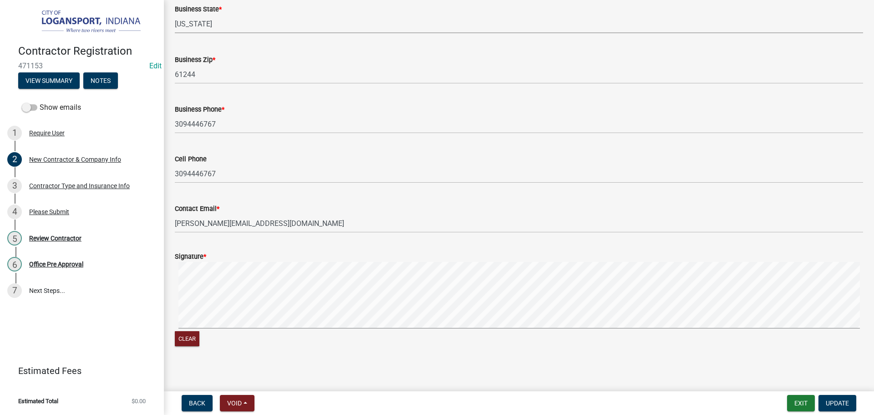
scroll to position [698, 0]
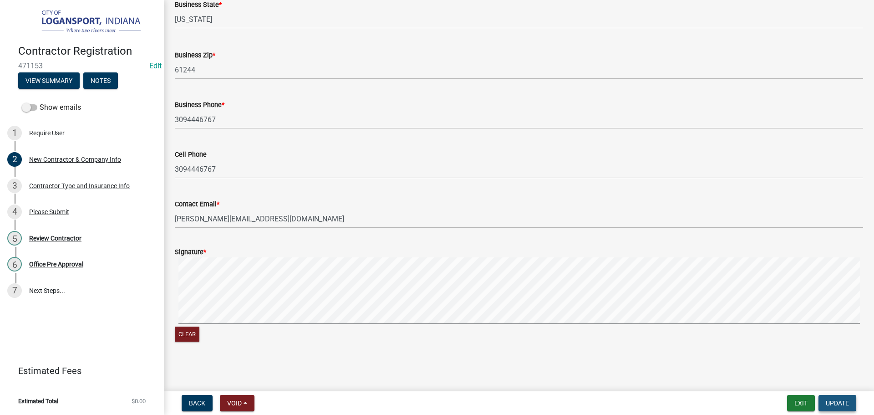
click at [837, 407] on button "Update" at bounding box center [837, 403] width 38 height 16
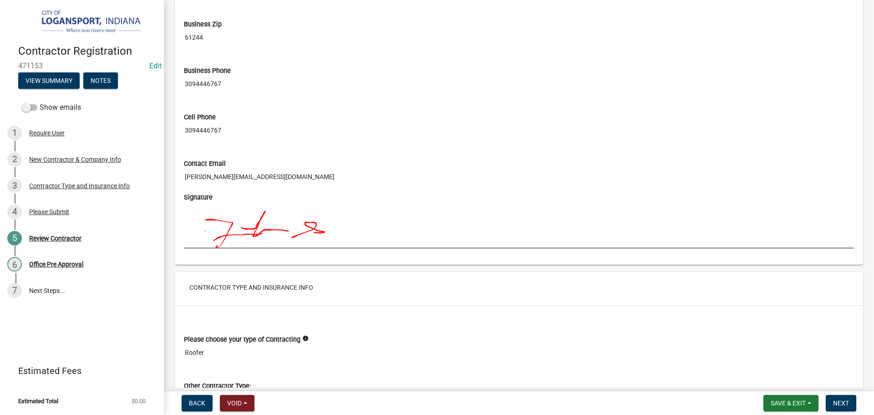
scroll to position [956, 0]
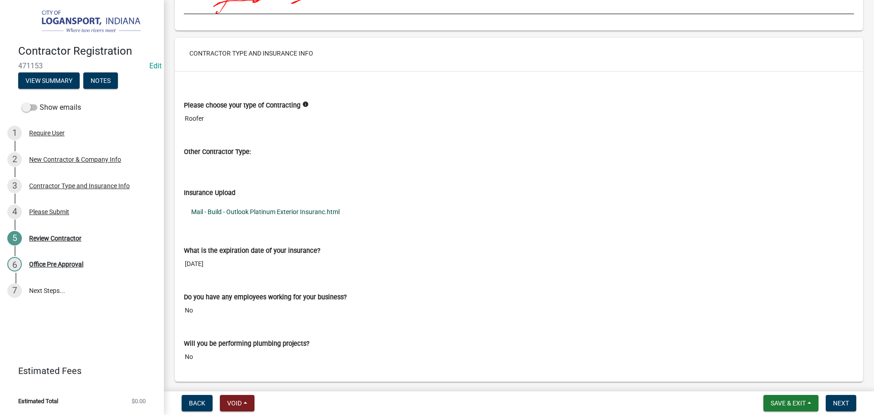
click at [249, 210] on link "Mail - Build - Outlook Platinum Exterior Insuranc.html" at bounding box center [519, 211] width 670 height 21
click at [833, 401] on span "Next" at bounding box center [841, 402] width 16 height 7
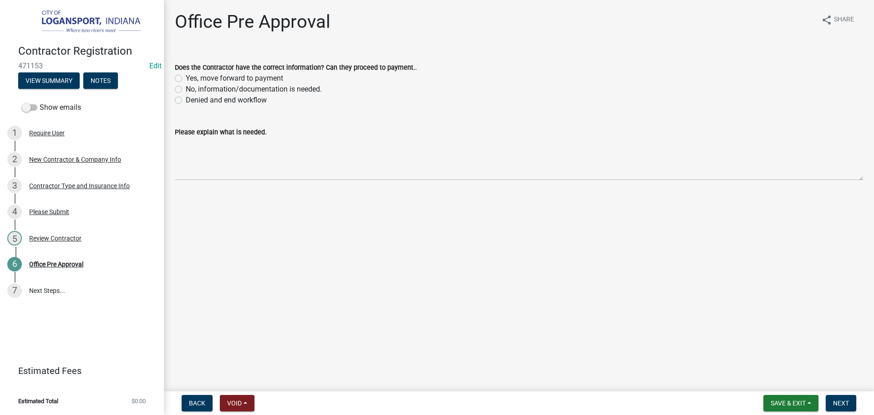
click at [174, 87] on div "Does the Contractor have the correct information? Can they proceed to payment..…" at bounding box center [519, 78] width 702 height 55
drag, startPoint x: 176, startPoint y: 86, endPoint x: 187, endPoint y: 110, distance: 25.5
click at [186, 88] on label "No, information/documentation is needed." at bounding box center [254, 89] width 136 height 11
click at [186, 88] on input "No, information/documentation is needed." at bounding box center [189, 87] width 6 height 6
radio input "true"
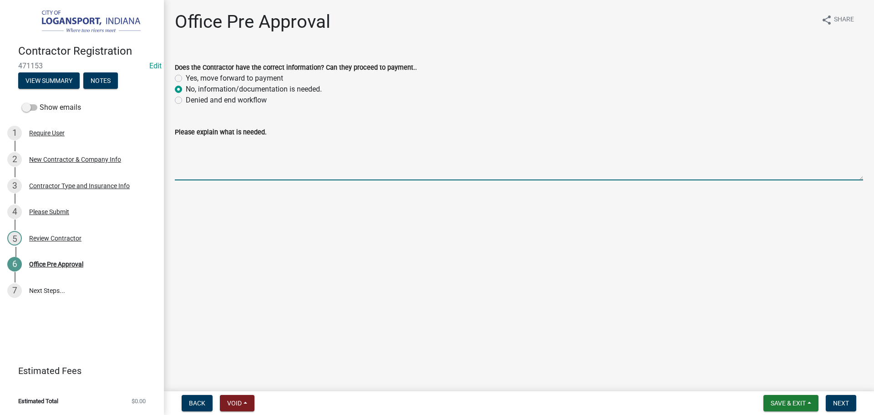
click at [192, 139] on textarea "Please explain what is needed." at bounding box center [519, 158] width 688 height 43
click at [228, 142] on textarea "Please upload a PDF" at bounding box center [519, 158] width 688 height 43
click at [353, 144] on textarea "Please upload your certificate of liability as a PDF" at bounding box center [519, 158] width 688 height 43
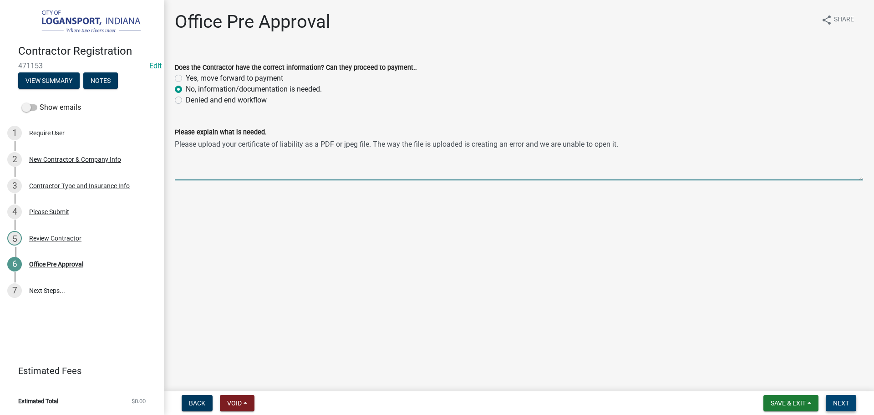
type textarea "Please upload your certificate of liability as a PDF or jpeg file. The way the …"
click at [840, 398] on button "Next" at bounding box center [840, 403] width 30 height 16
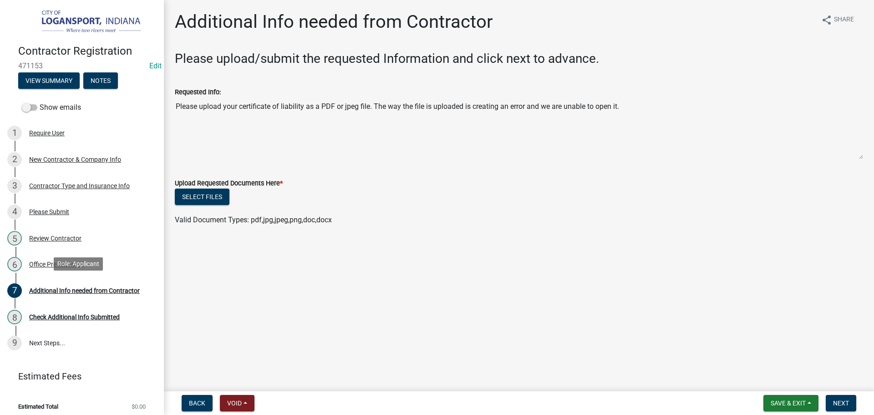
click at [105, 289] on div "Additional Info needed from Contractor" at bounding box center [84, 290] width 111 height 6
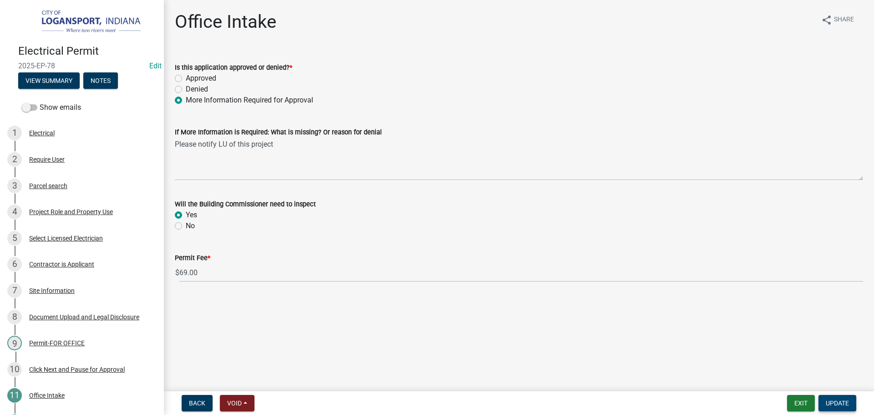
drag, startPoint x: 839, startPoint y: 403, endPoint x: 159, endPoint y: 350, distance: 681.9
click at [227, 359] on wm-app "Electrical Permit 2025-EP-78 Edit View Summary Notes Show emails 1 Electrical 2…" at bounding box center [437, 207] width 874 height 415
